Goal: Check status: Check status

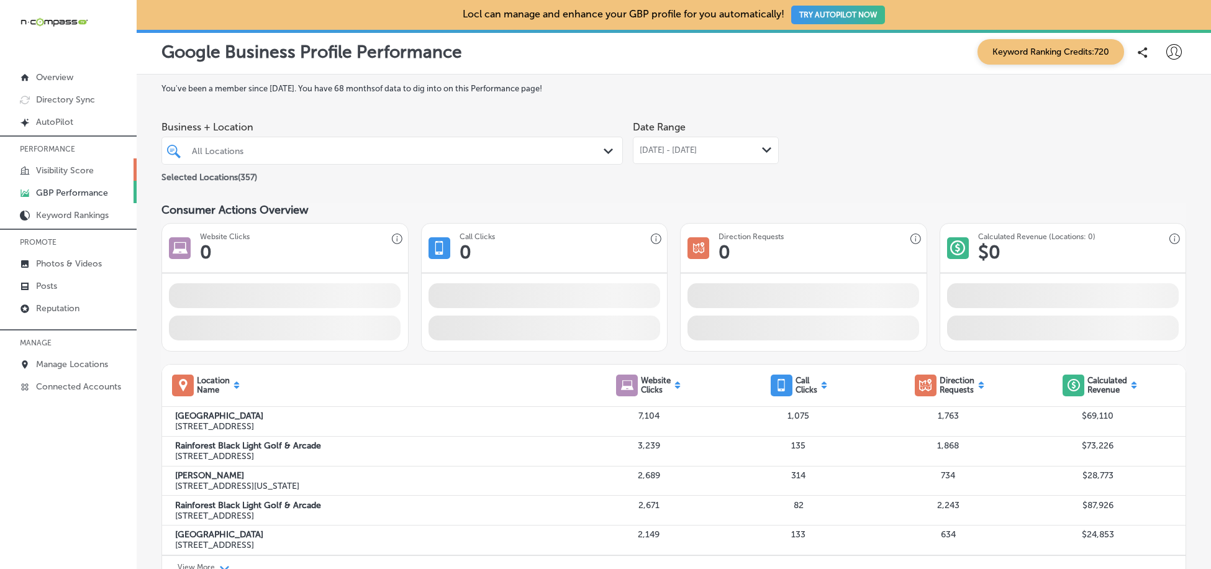
click at [111, 165] on link "Visibility Score" at bounding box center [68, 169] width 137 height 22
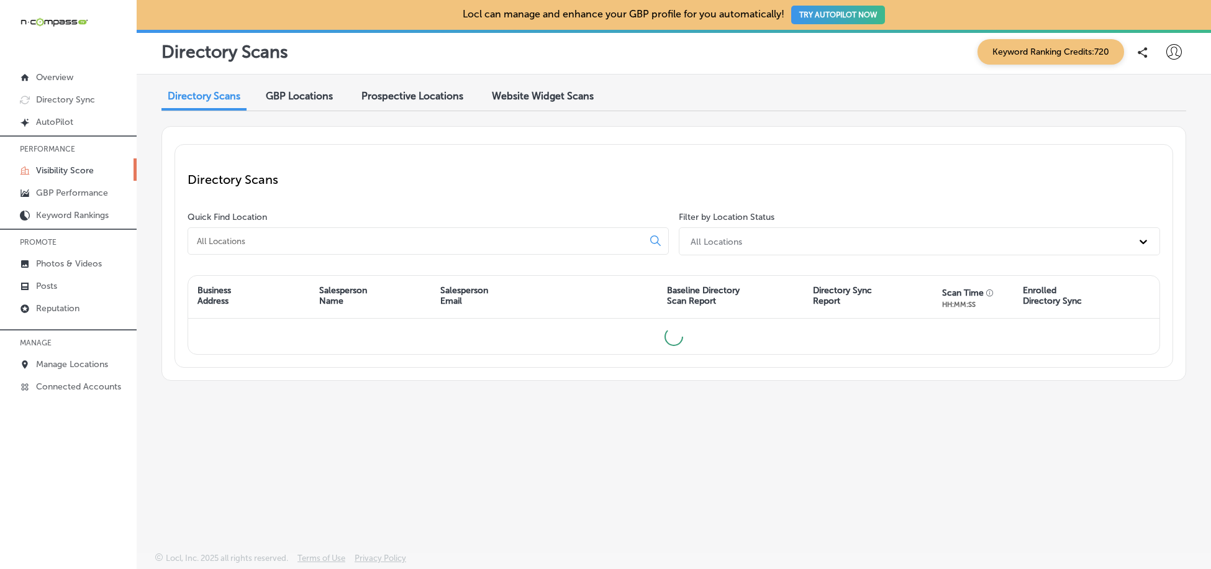
click at [364, 238] on input at bounding box center [418, 240] width 445 height 11
type input "tropic air"
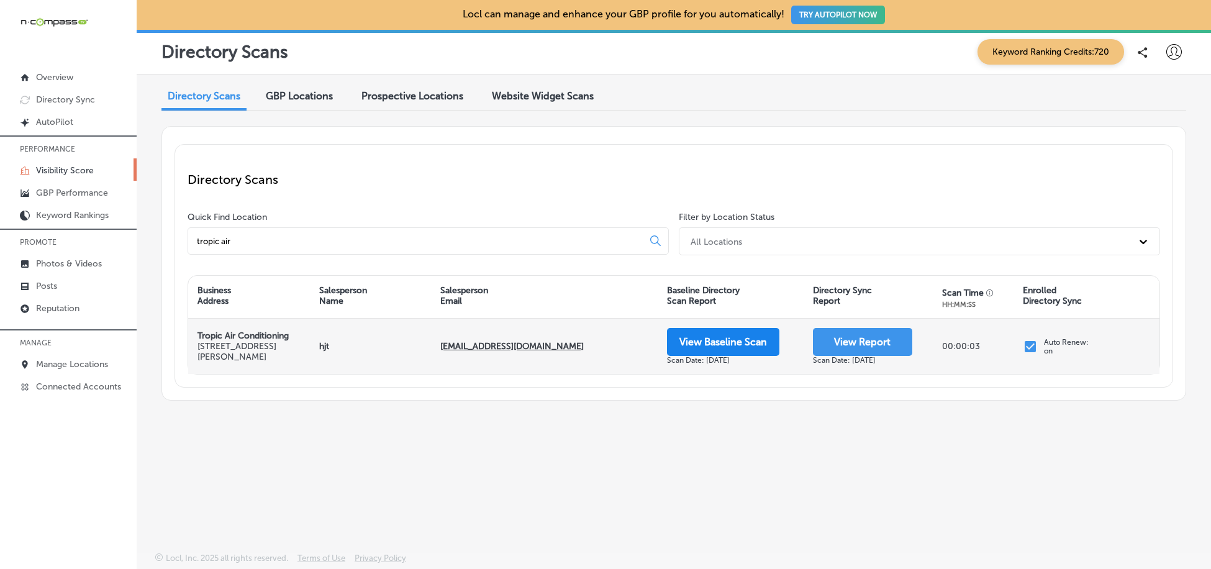
click at [725, 340] on button "View Baseline Scan" at bounding box center [723, 342] width 112 height 28
click at [865, 343] on button "View Report" at bounding box center [862, 342] width 99 height 28
